Goal: Task Accomplishment & Management: Use online tool/utility

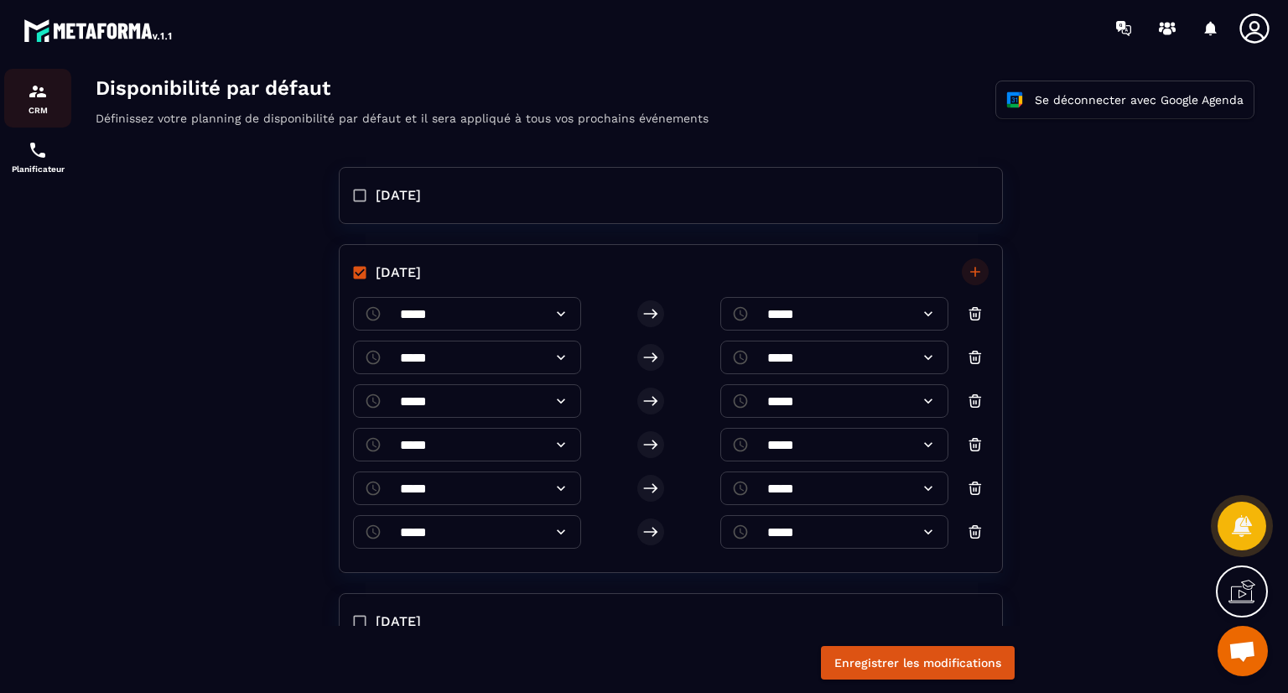
scroll to position [418, 0]
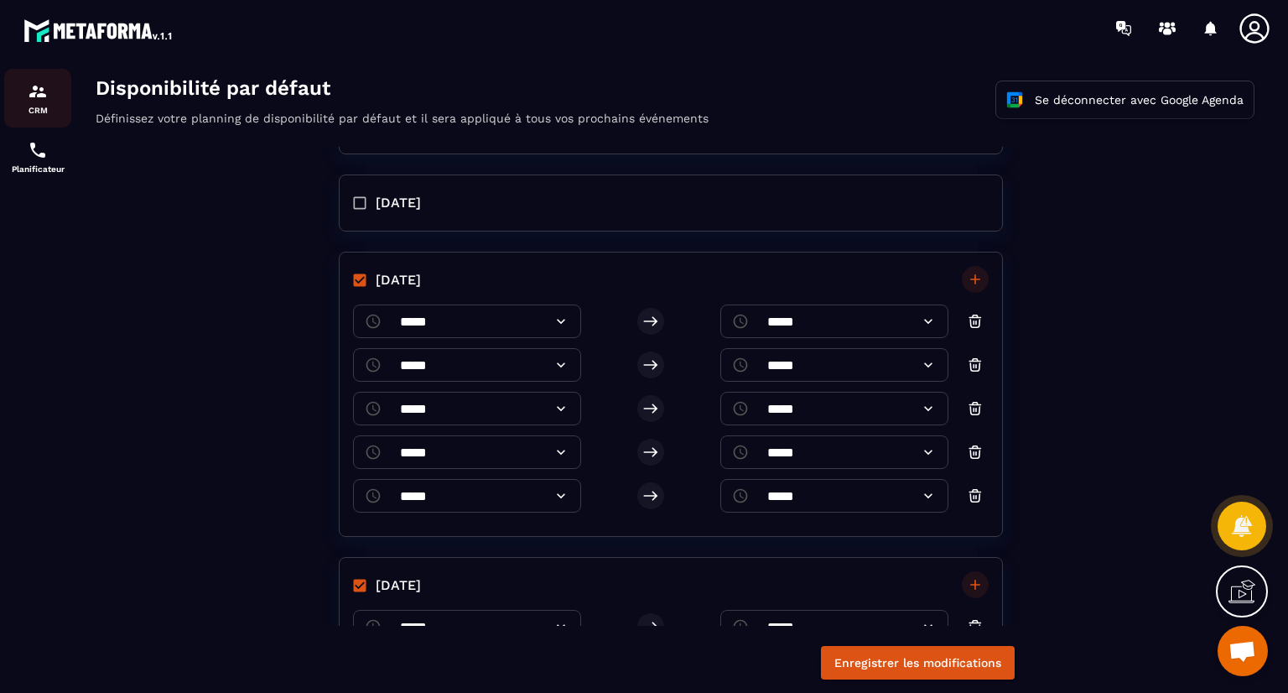
click at [23, 95] on div "CRM" at bounding box center [37, 98] width 67 height 34
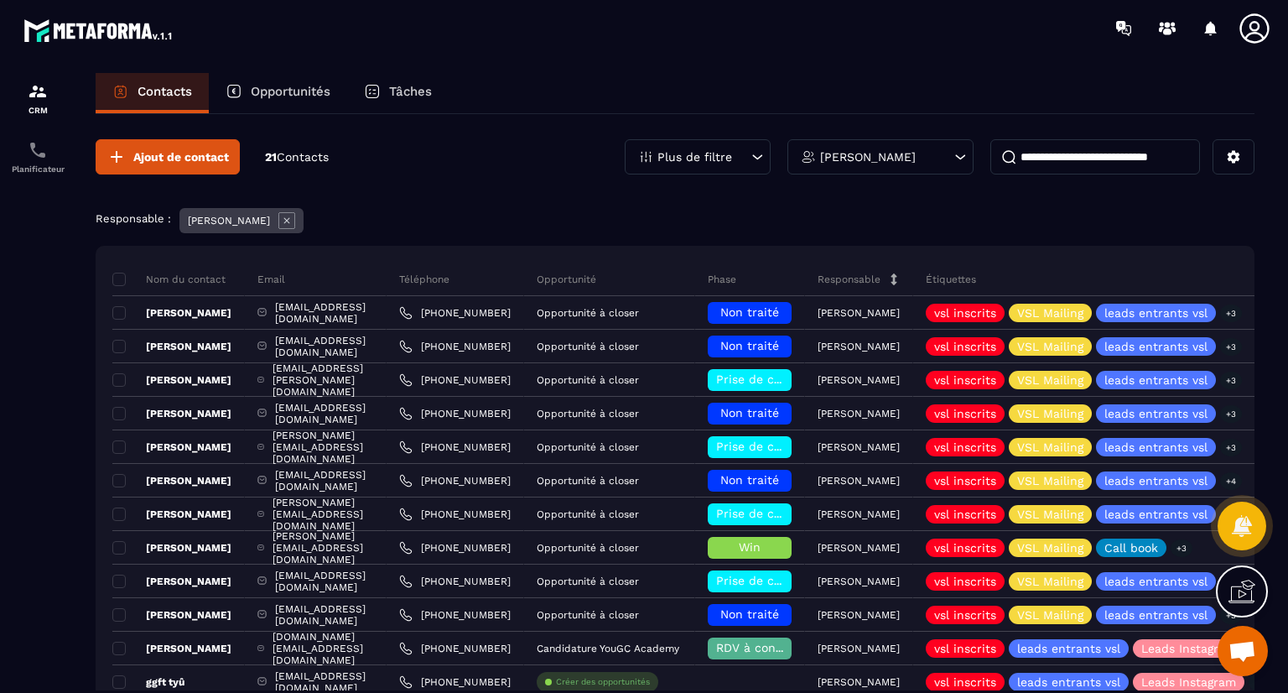
click at [941, 163] on div "[PERSON_NAME]" at bounding box center [880, 156] width 186 height 35
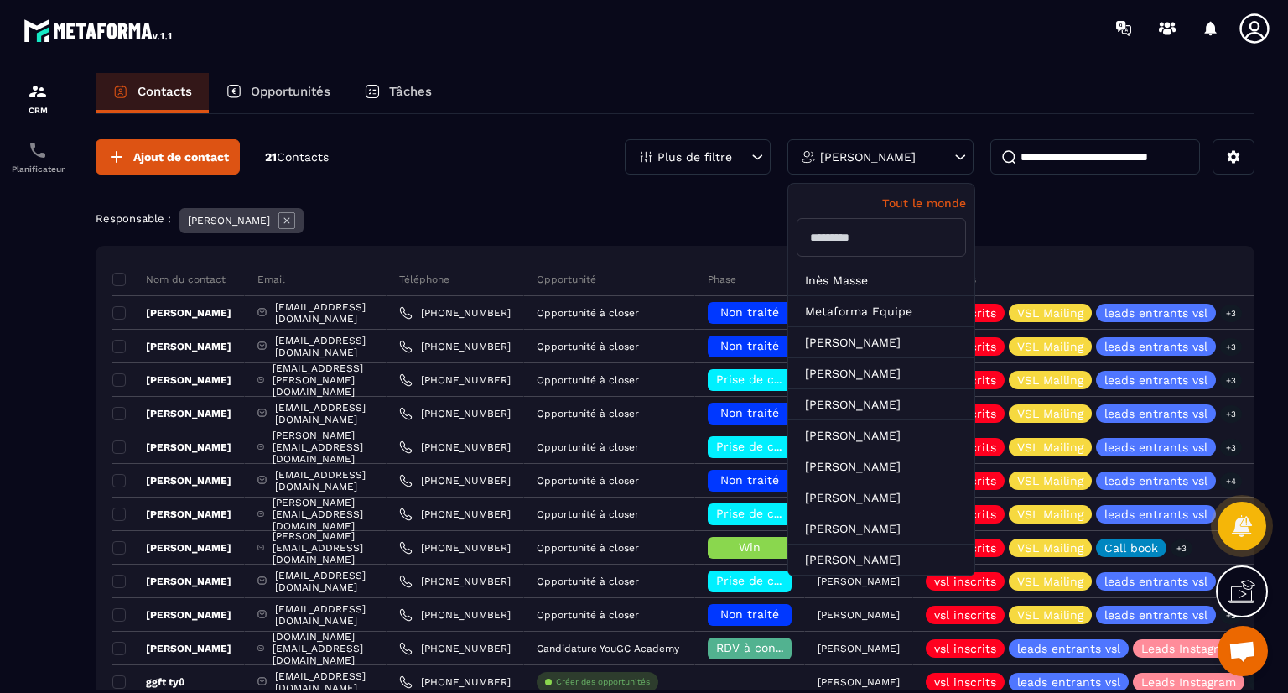
click at [861, 248] on input "text" at bounding box center [881, 237] width 169 height 39
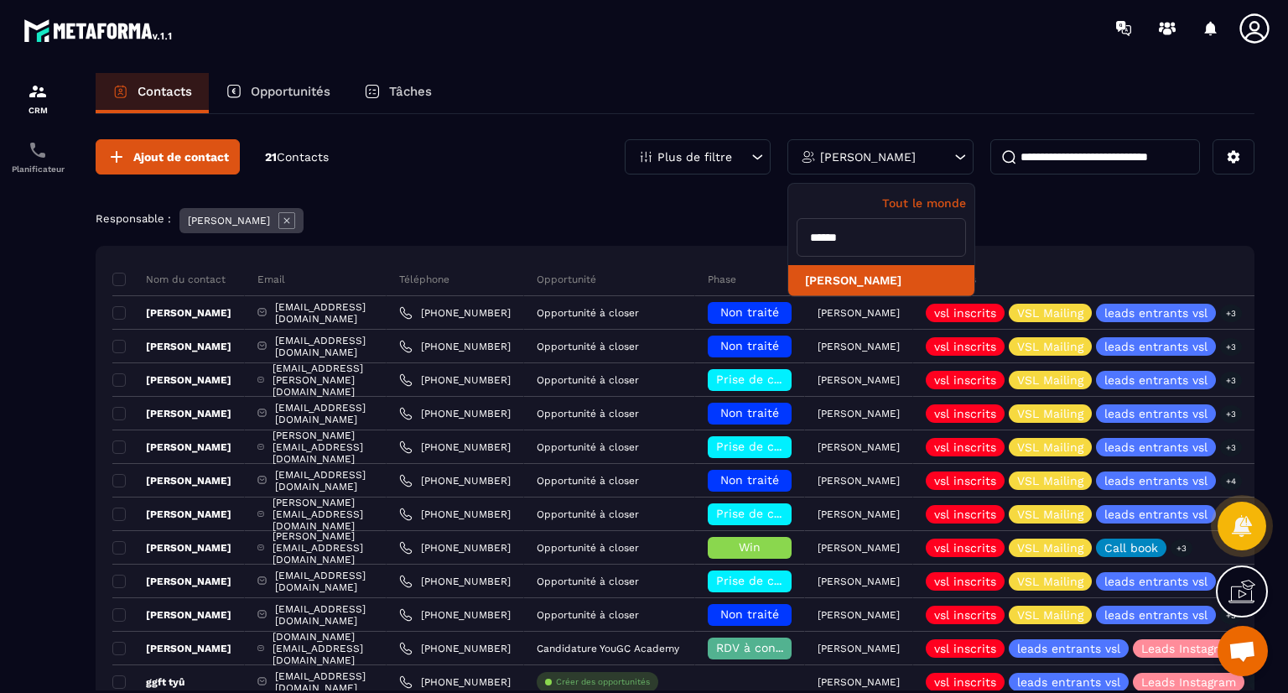
type input "******"
click at [875, 273] on li "[PERSON_NAME]" at bounding box center [881, 280] width 186 height 31
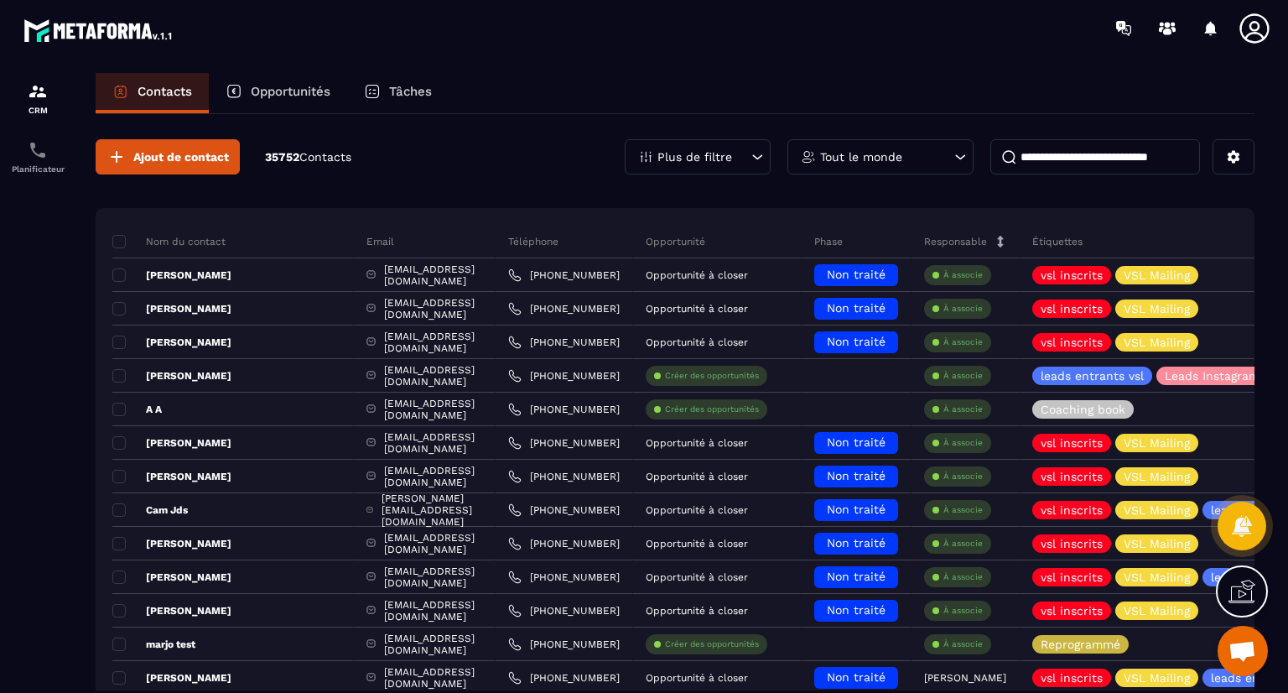
click at [1118, 153] on input at bounding box center [1095, 156] width 210 height 35
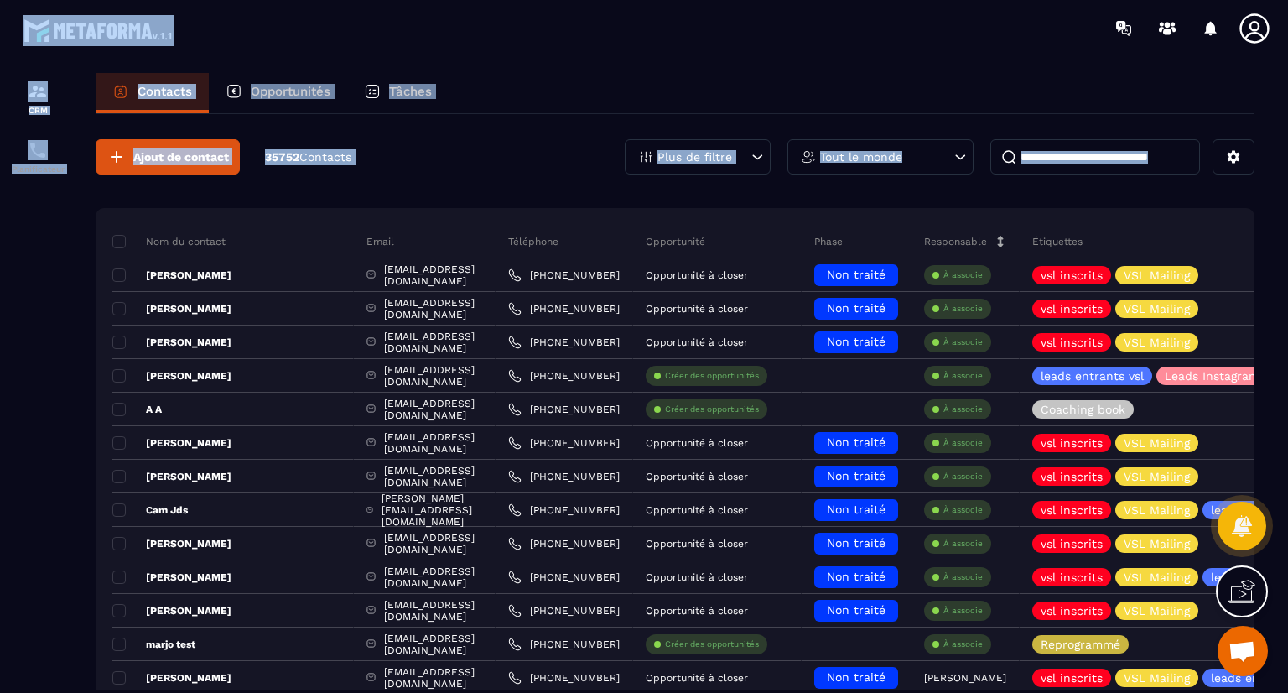
drag, startPoint x: 99, startPoint y: 319, endPoint x: 196, endPoint y: 28, distance: 306.8
click at [196, 28] on main "CRM Planificateur Contacts Opportunités Tâches Ajout de contact 35752 Contacts …" at bounding box center [644, 346] width 1288 height 693
click at [250, 82] on div "Opportunités" at bounding box center [278, 93] width 138 height 40
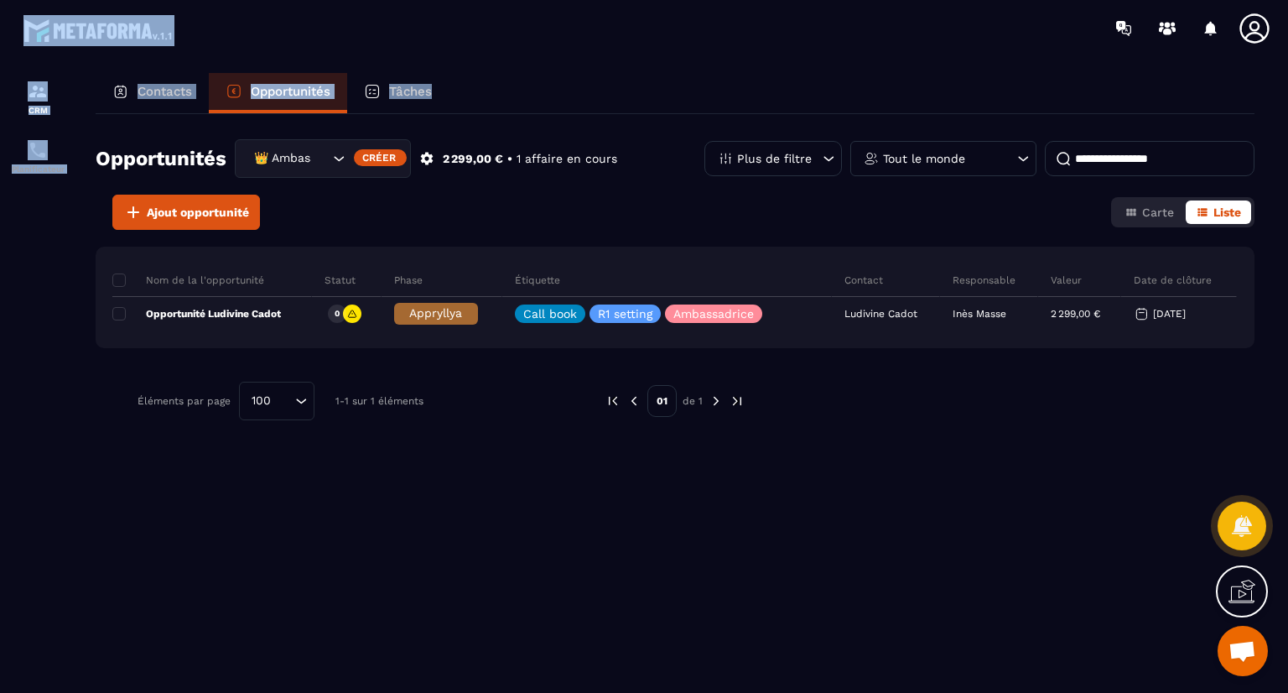
click at [584, 86] on div "Contacts Opportunités Tâches" at bounding box center [675, 93] width 1159 height 40
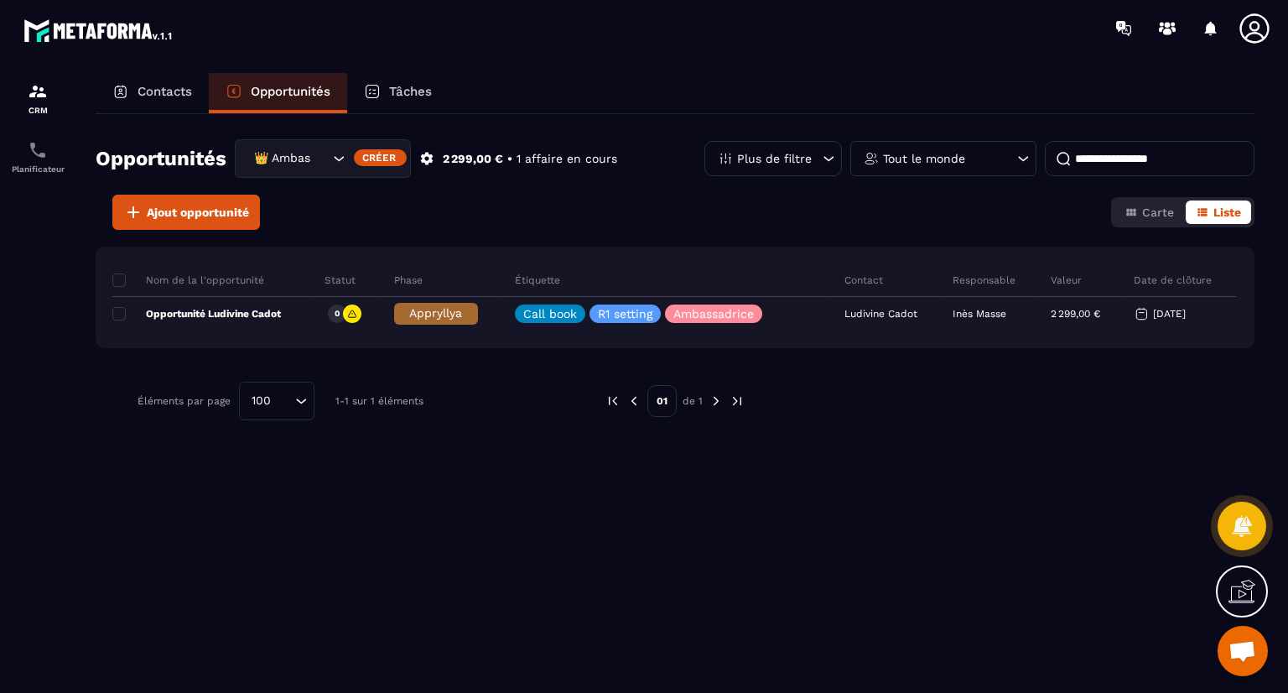
click at [932, 167] on div "Tout le monde" at bounding box center [943, 158] width 186 height 35
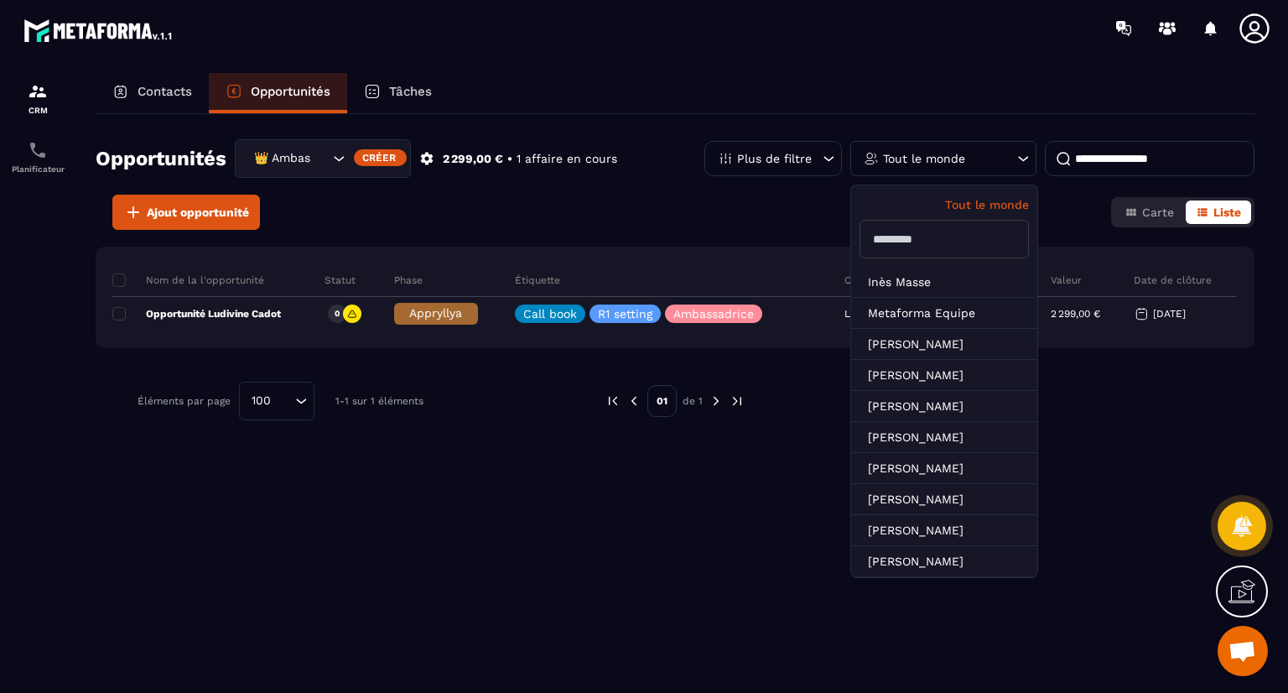
click at [966, 245] on input "text" at bounding box center [944, 239] width 169 height 39
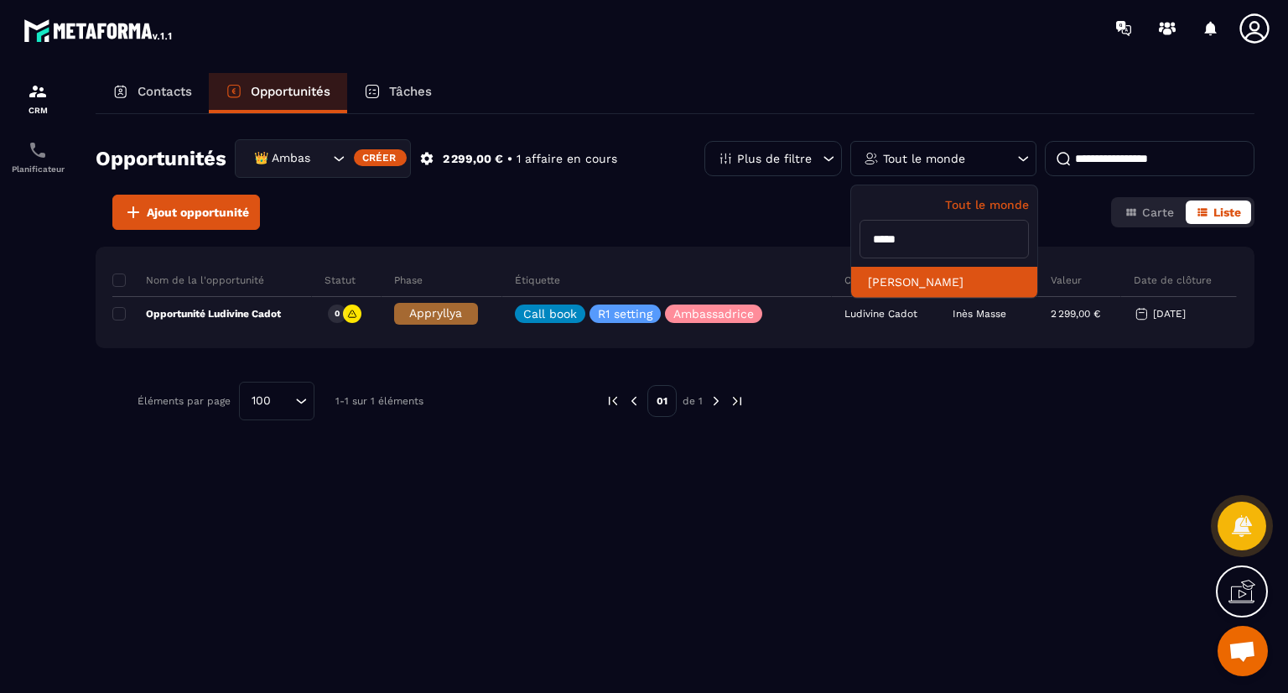
type input "*****"
click at [958, 275] on li "[PERSON_NAME]" at bounding box center [944, 282] width 186 height 31
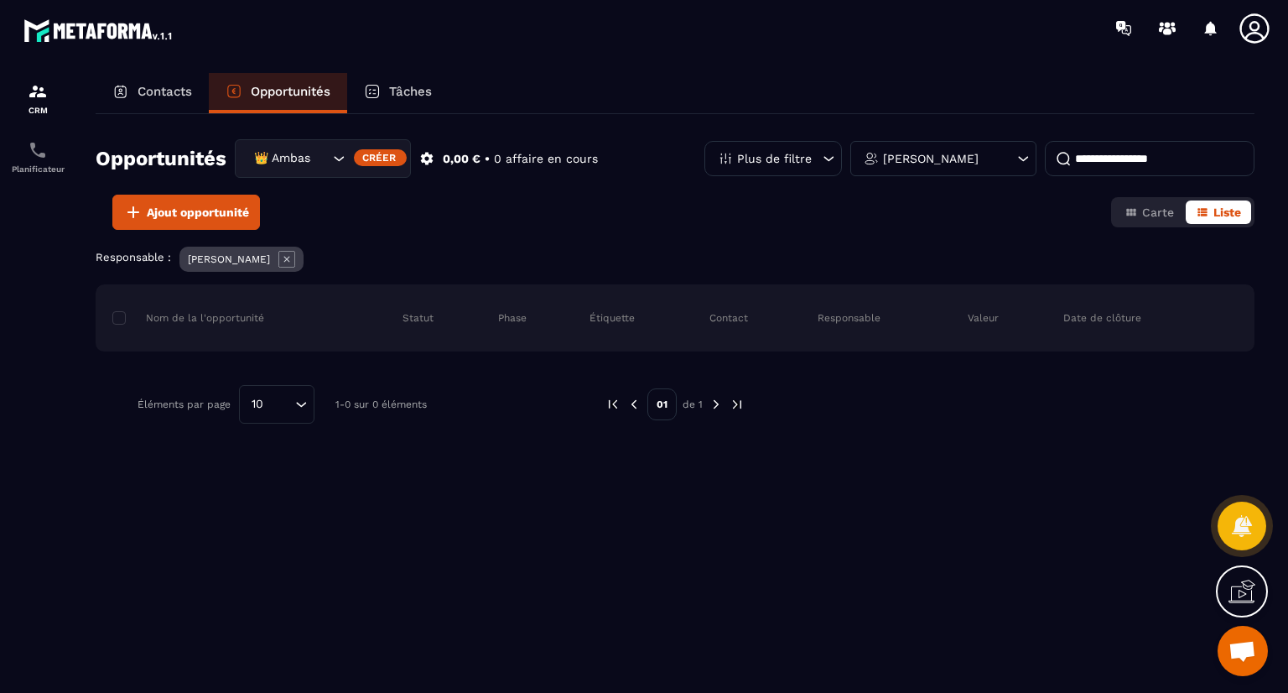
click at [939, 234] on div "Opportunités 👑 Ambassadrices Créer 0,00 € • 0 affaire en cours Plus de filtre N…" at bounding box center [675, 402] width 1159 height 576
click at [432, 266] on div "Responsable : [PERSON_NAME]" at bounding box center [675, 261] width 1159 height 29
click at [175, 90] on p "Contacts" at bounding box center [165, 91] width 55 height 15
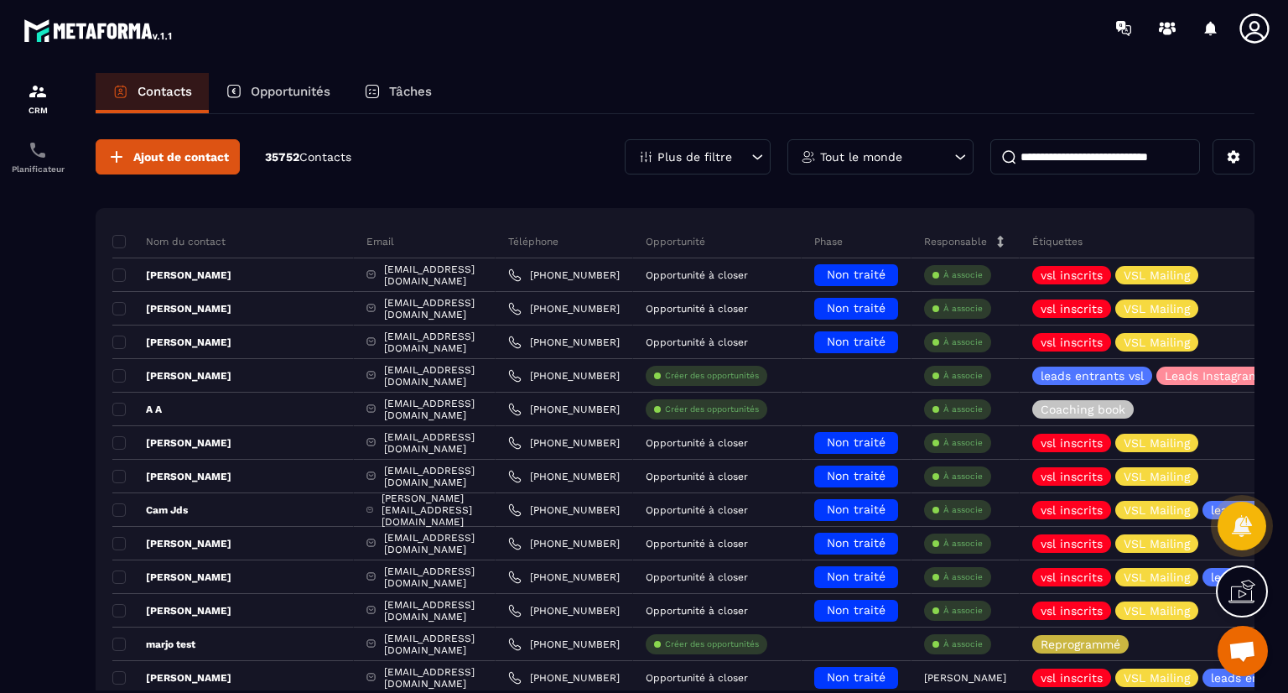
drag, startPoint x: 1218, startPoint y: 174, endPoint x: 1287, endPoint y: 221, distance: 84.0
click at [1287, 221] on section "CRM Planificateur Contacts Opportunités Tâches Ajout de contact 35752 Contacts …" at bounding box center [644, 398] width 1288 height 684
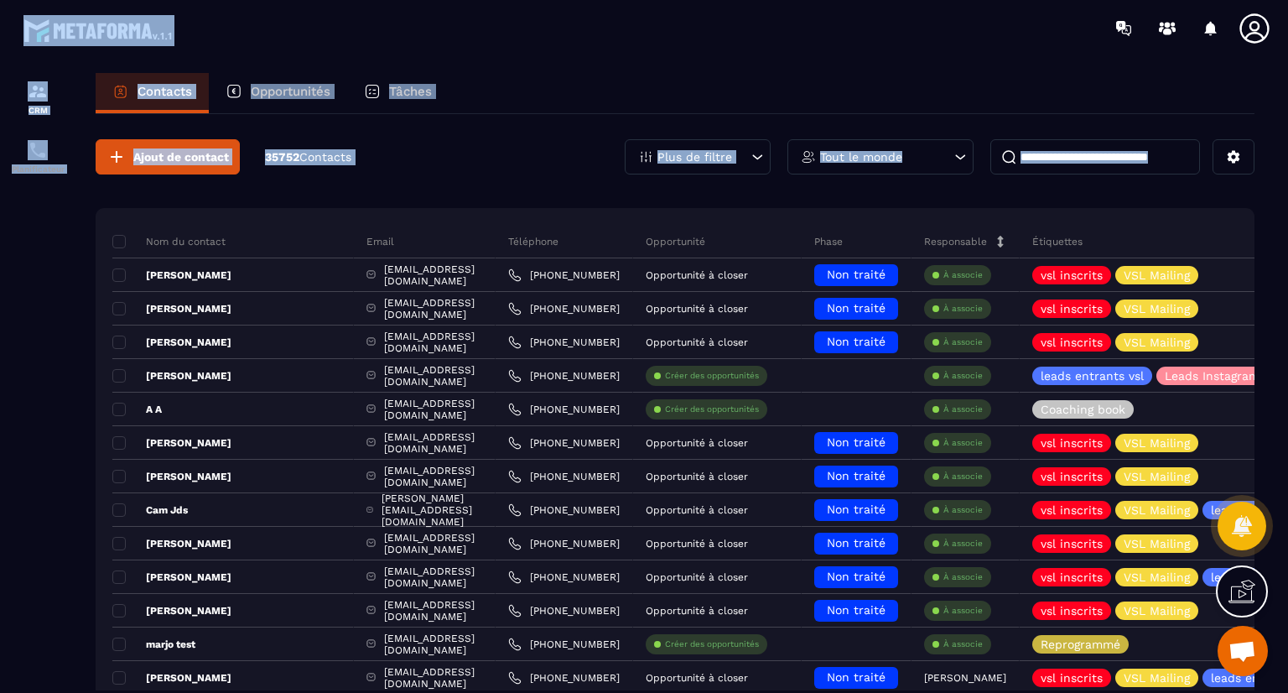
drag, startPoint x: 98, startPoint y: 417, endPoint x: 127, endPoint y: 49, distance: 369.3
click at [127, 49] on main "CRM Planificateur Contacts Opportunités Tâches Ajout de contact 35752 Contacts …" at bounding box center [644, 346] width 1288 height 693
click at [574, 70] on section "CRM Planificateur Contacts Opportunités Tâches Ajout de contact 35752 Contacts …" at bounding box center [644, 398] width 1288 height 684
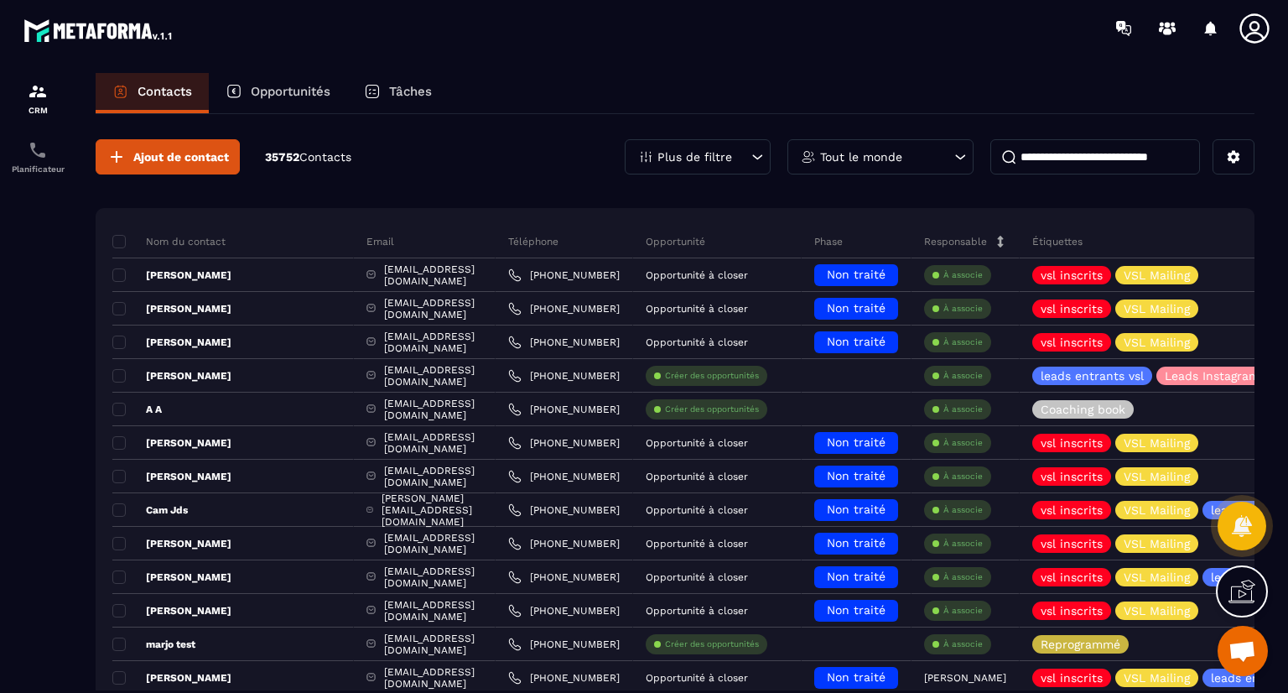
click at [1084, 161] on input at bounding box center [1095, 156] width 210 height 35
click at [1070, 160] on input at bounding box center [1095, 156] width 210 height 35
paste input "**********"
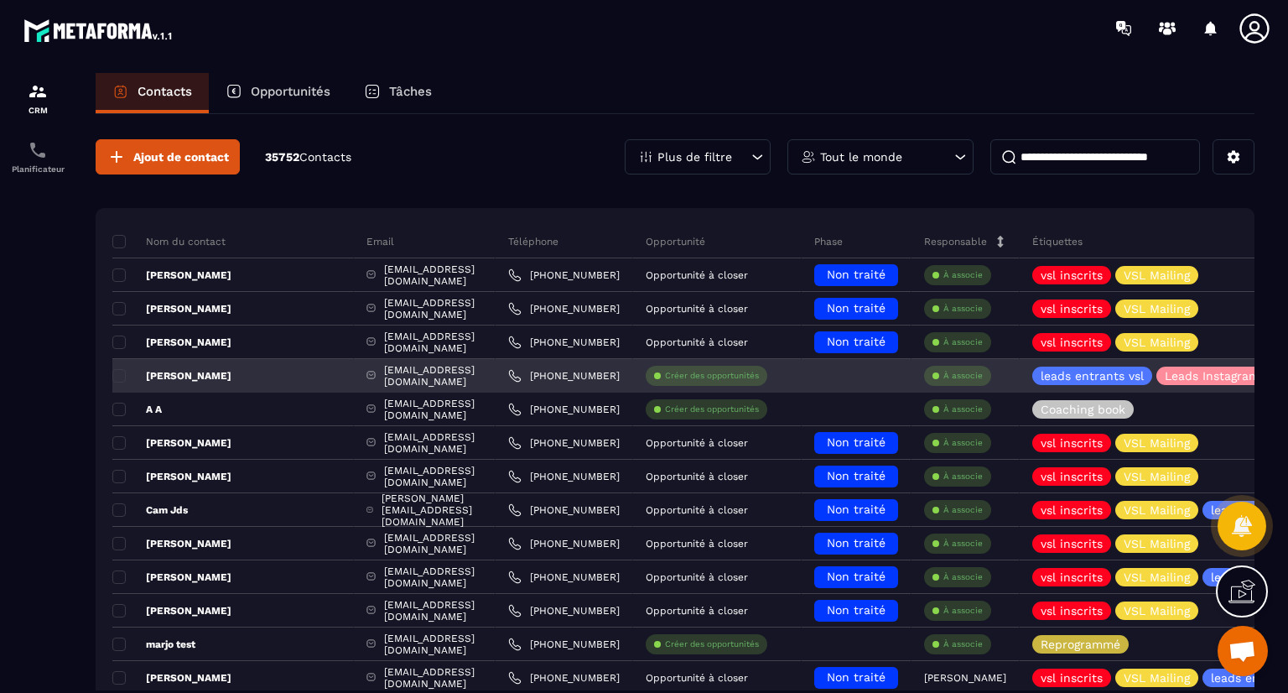
type input "**********"
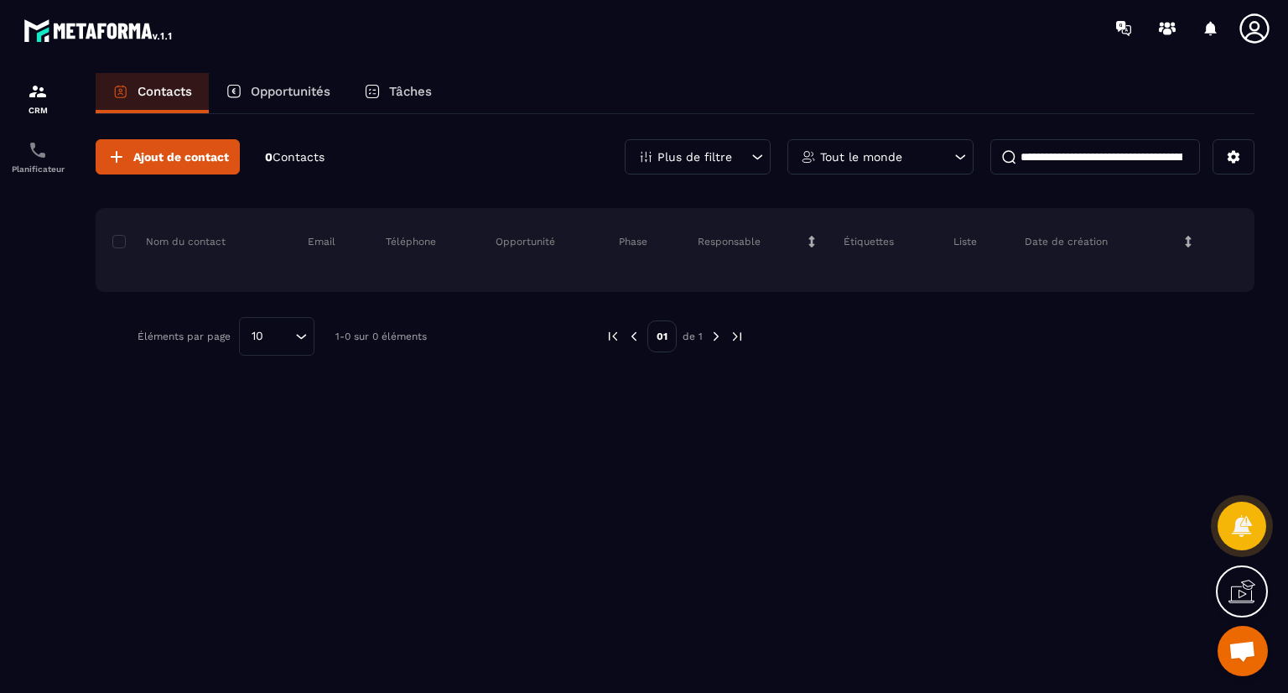
drag, startPoint x: 1191, startPoint y: 158, endPoint x: 899, endPoint y: 188, distance: 293.3
click at [899, 188] on div "**********" at bounding box center [675, 247] width 1159 height 267
click at [286, 163] on p "0 Contacts" at bounding box center [295, 157] width 60 height 16
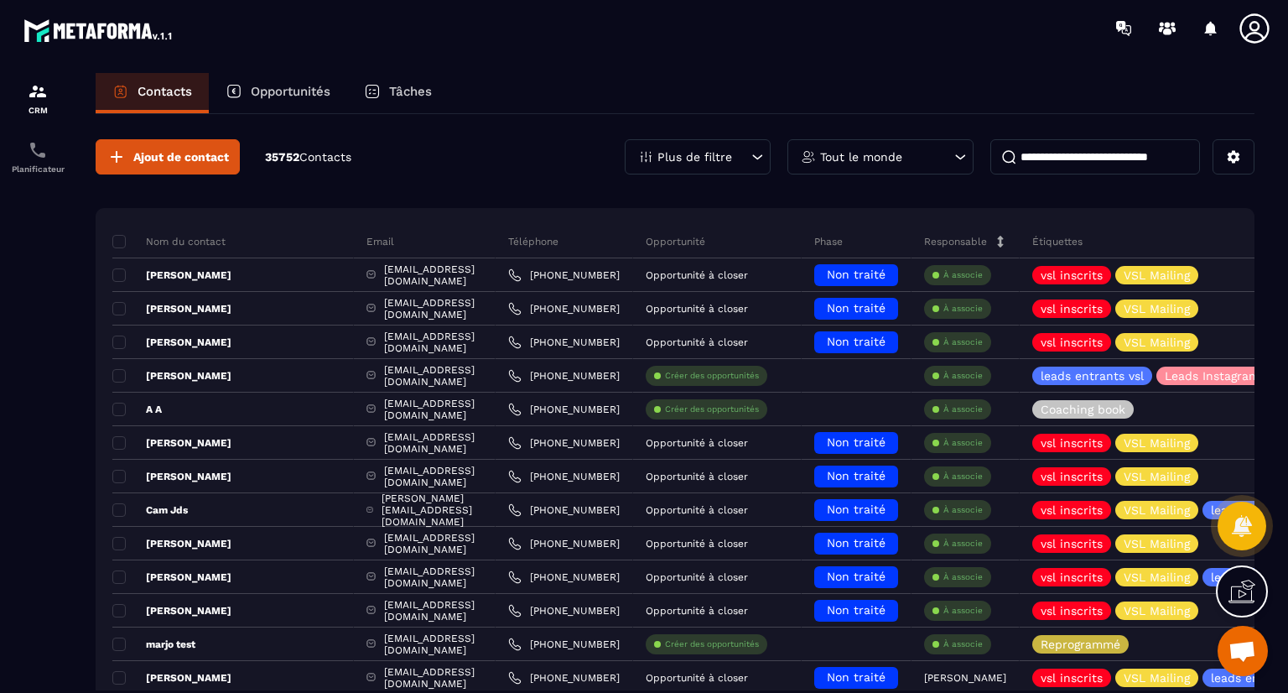
click at [896, 159] on p "Tout le monde" at bounding box center [861, 157] width 82 height 12
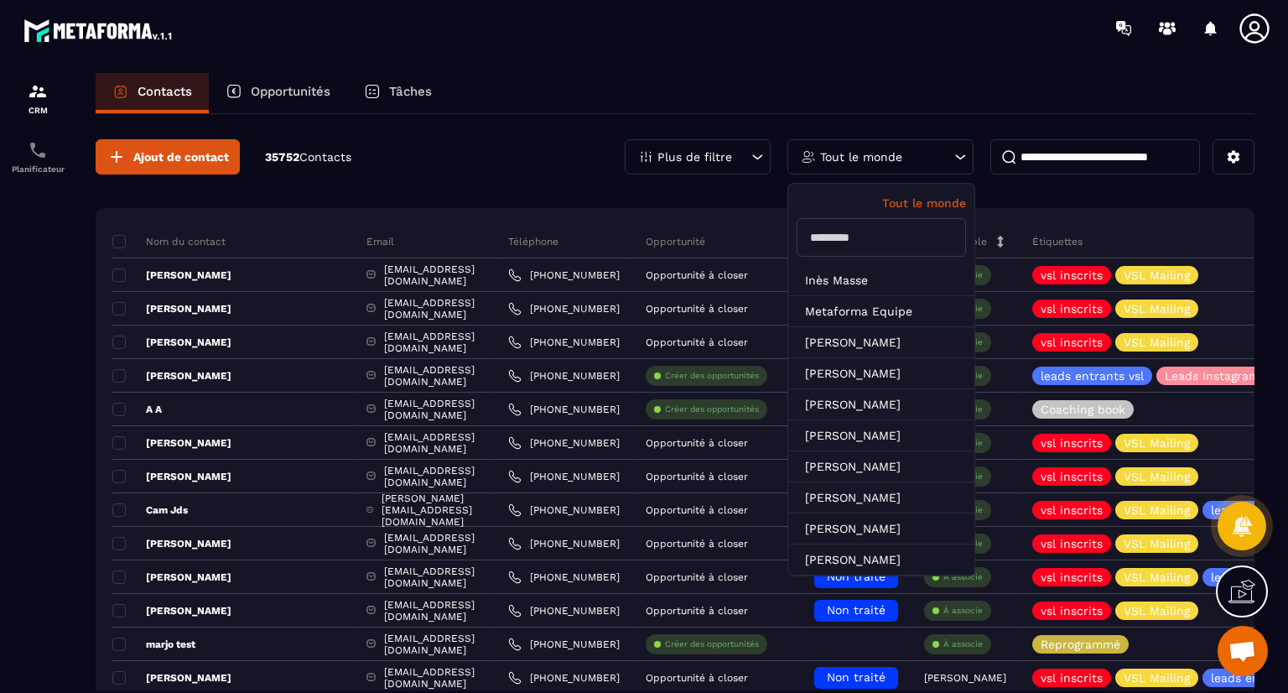
click at [897, 248] on input "text" at bounding box center [881, 237] width 169 height 39
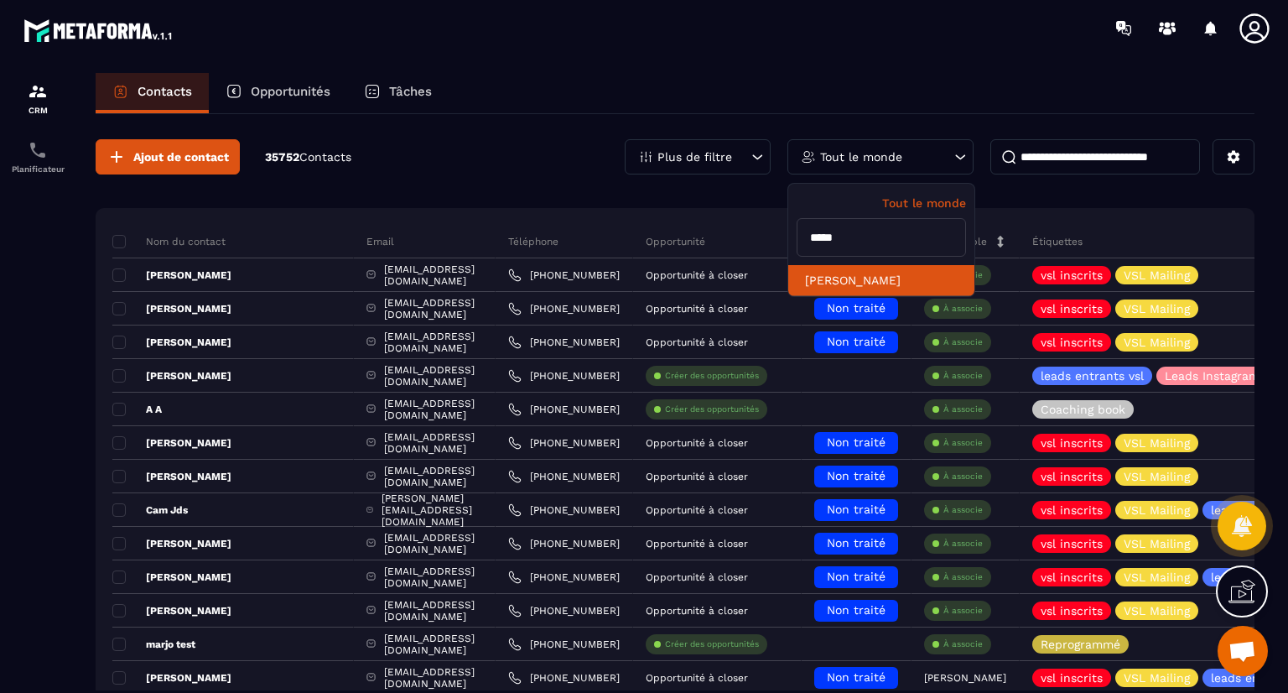
type input "*****"
click at [902, 283] on li "[PERSON_NAME]" at bounding box center [881, 280] width 186 height 31
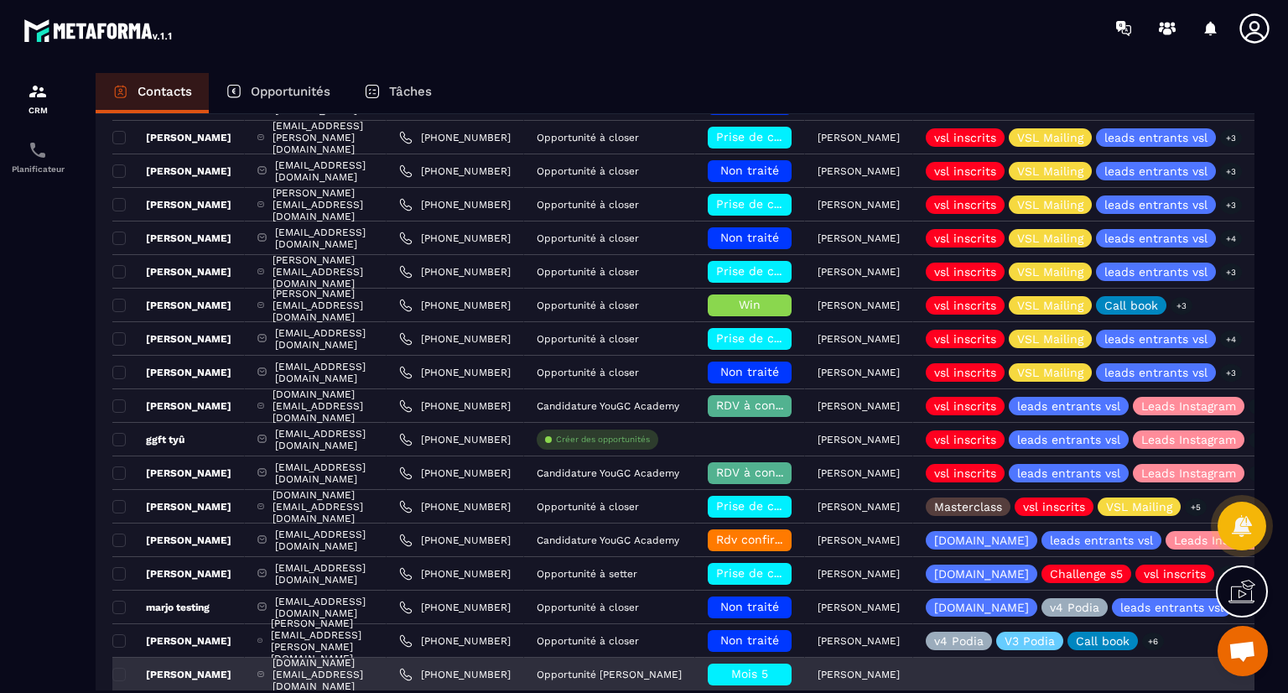
scroll to position [286, 0]
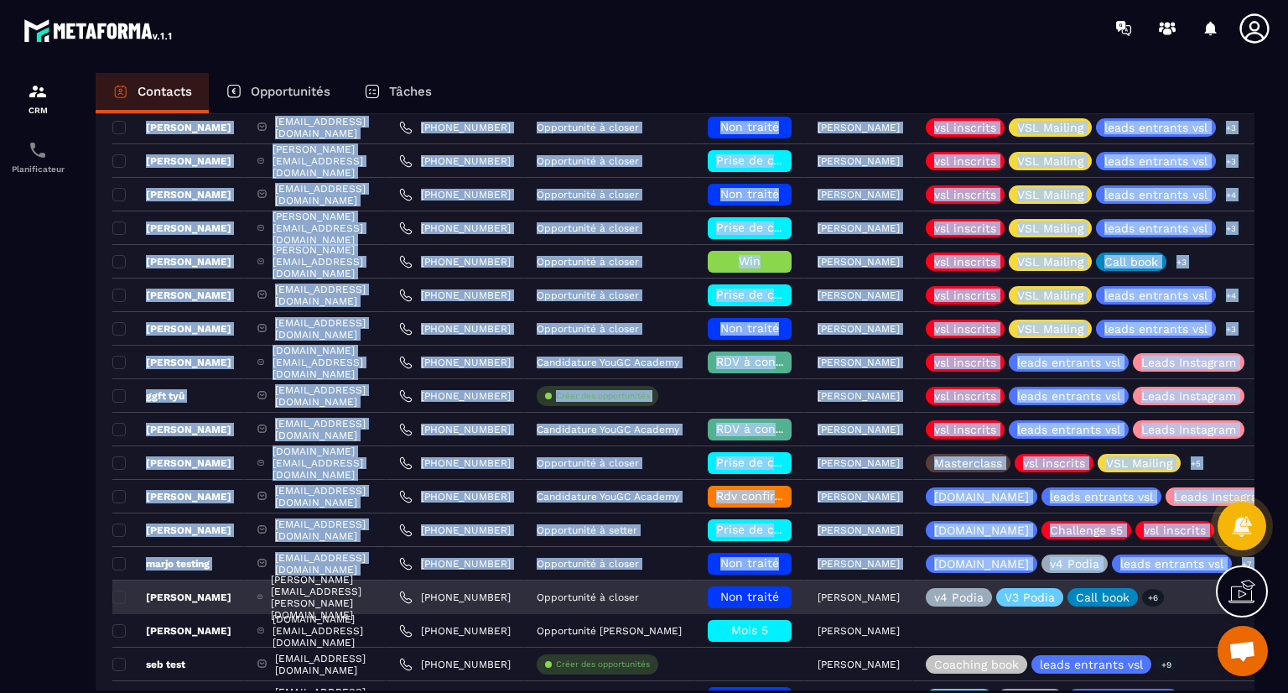
drag, startPoint x: 97, startPoint y: 274, endPoint x: 127, endPoint y: 610, distance: 337.5
click at [127, 610] on div "Nom du contact Email Téléphone Opportunité Phase Responsable Étiquettes Liste D…" at bounding box center [675, 354] width 1159 height 788
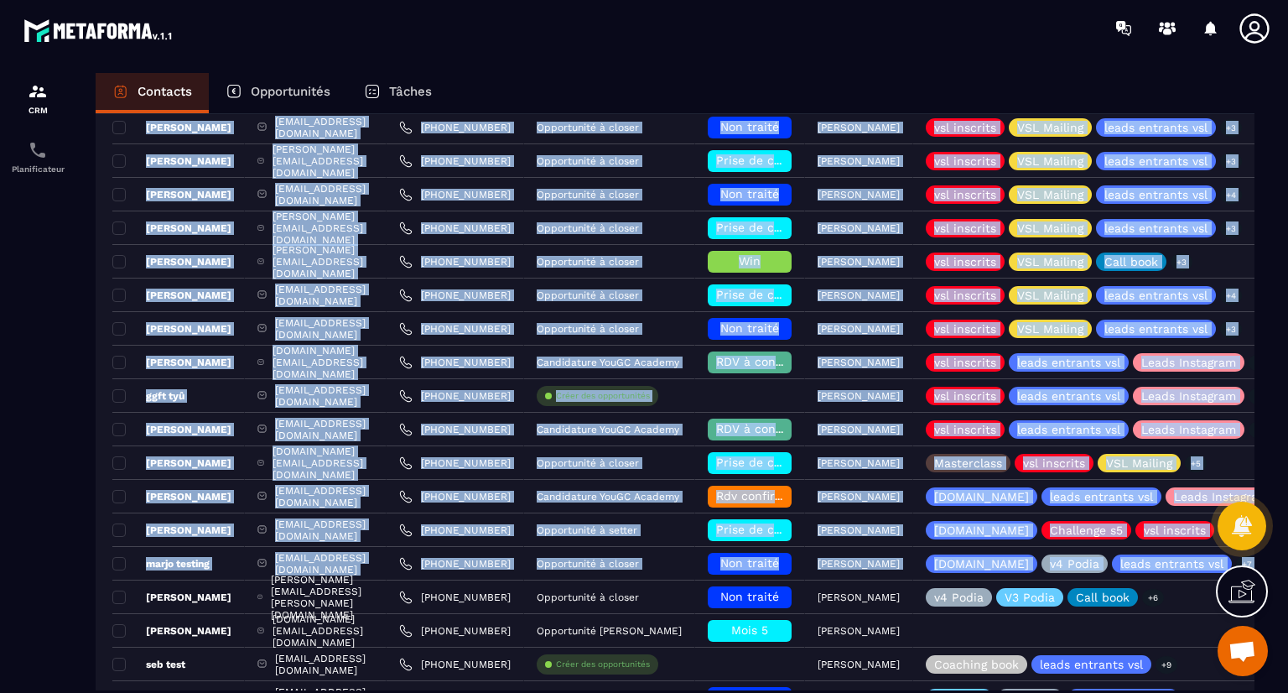
click at [101, 461] on div "Nom du contact Email Téléphone Opportunité Phase Responsable Étiquettes Liste D…" at bounding box center [675, 354] width 1159 height 788
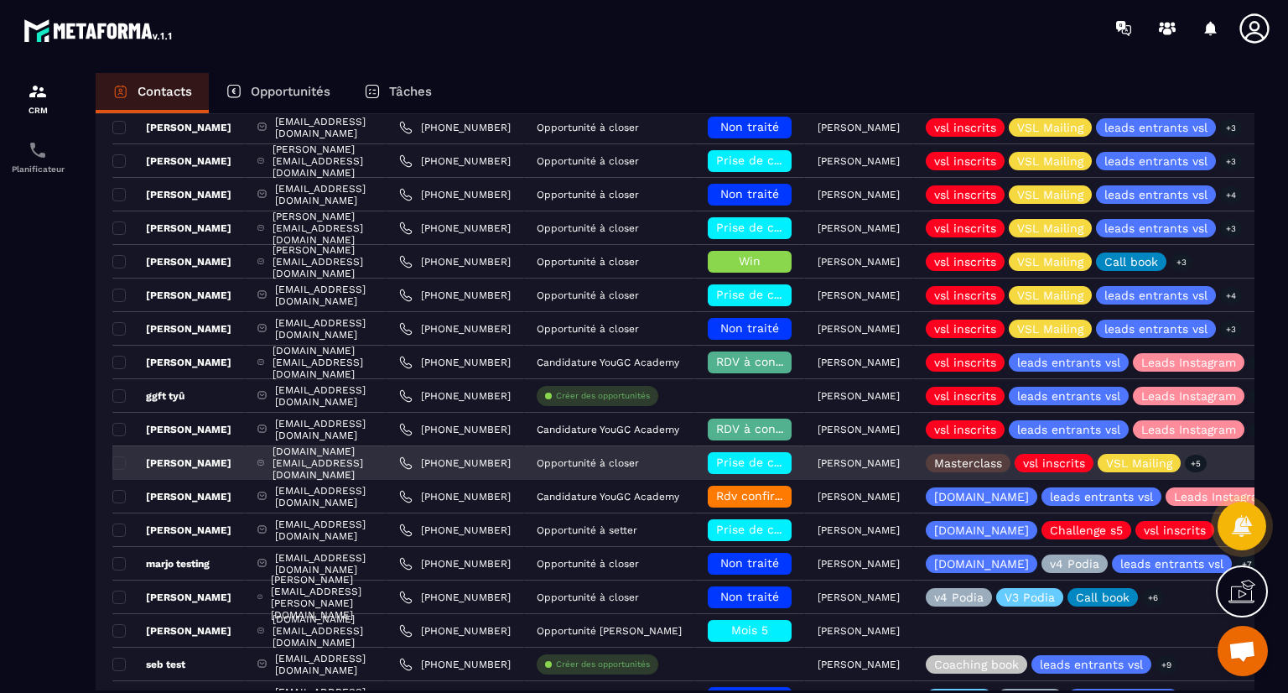
click at [177, 458] on p "[PERSON_NAME]" at bounding box center [171, 462] width 119 height 13
